Goal: Task Accomplishment & Management: Complete application form

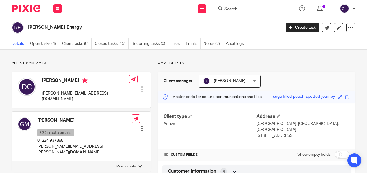
click at [235, 10] on input "Search" at bounding box center [250, 9] width 52 height 5
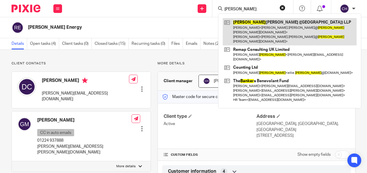
type input "baker"
click at [244, 29] on link at bounding box center [289, 31] width 134 height 27
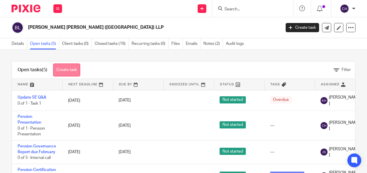
click at [67, 71] on link "Create task" at bounding box center [66, 70] width 27 height 13
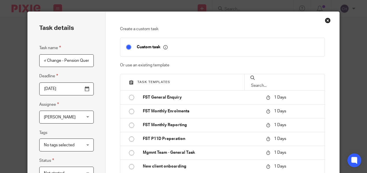
scroll to position [0, 28]
type input "Payroll Provider Change - Pension Query"
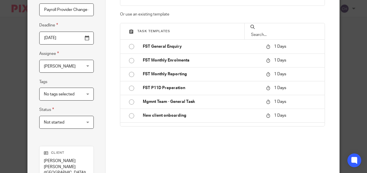
scroll to position [110, 0]
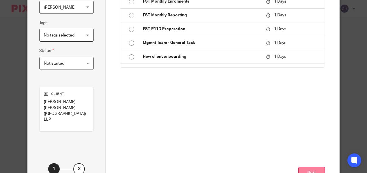
click at [307, 167] on button "Next" at bounding box center [311, 173] width 27 height 12
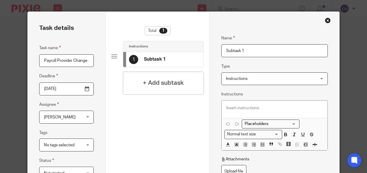
scroll to position [0, 28]
drag, startPoint x: 42, startPoint y: 60, endPoint x: 125, endPoint y: 63, distance: 82.5
click at [125, 63] on div "Task details Task name Payroll Provider Change - Pension Query Deadline [DATE] …" at bounding box center [183, 158] width 311 height 292
drag, startPoint x: 246, startPoint y: 48, endPoint x: 204, endPoint y: 48, distance: 42.4
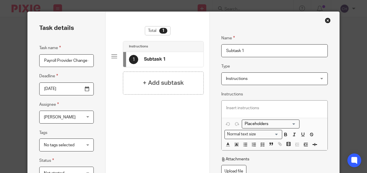
click at [204, 48] on div "Task details Task name Payroll Provider Change - Pension Query Deadline 2025-09…" at bounding box center [183, 158] width 311 height 292
paste input "Payroll Provider Change - Pension Query"
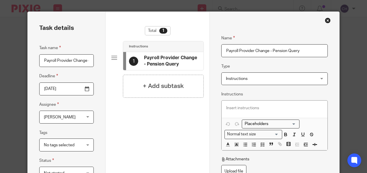
type input "Payroll Provider Change - Pension Query"
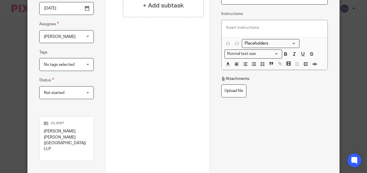
scroll to position [113, 0]
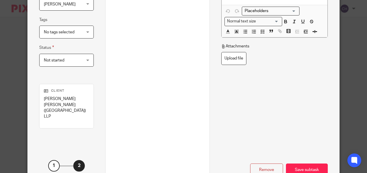
click at [307, 159] on div "Name Payroll Provider Change - Pension Query Type Instructions Instructions Ins…" at bounding box center [274, 45] width 130 height 292
drag, startPoint x: 307, startPoint y: 159, endPoint x: 305, endPoint y: 147, distance: 12.3
click at [305, 164] on div "Save subtask" at bounding box center [307, 170] width 42 height 12
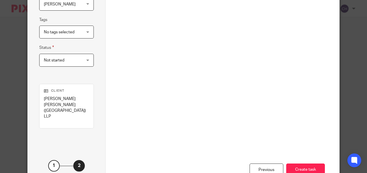
click at [305, 164] on button "Create task" at bounding box center [305, 170] width 39 height 12
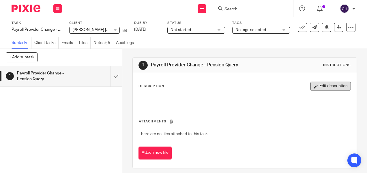
click at [315, 87] on button "Edit description" at bounding box center [330, 86] width 40 height 9
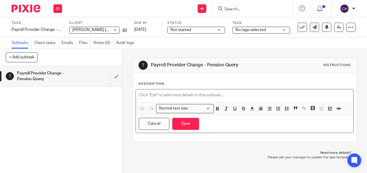
click at [183, 96] on p at bounding box center [244, 95] width 211 height 6
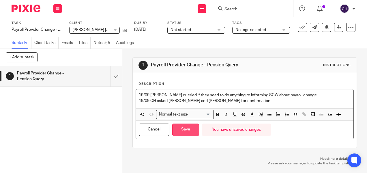
click at [183, 131] on button "Save" at bounding box center [185, 130] width 27 height 12
